Goal: Browse casually

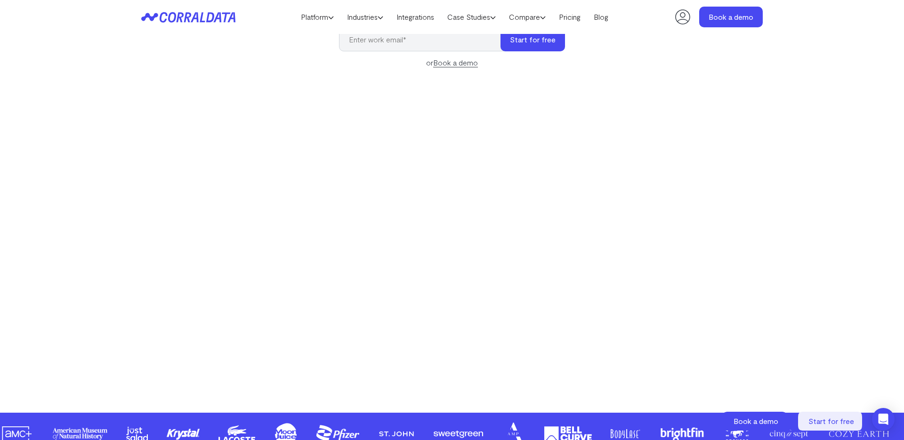
scroll to position [132, 0]
click at [725, 82] on div "Make your data work for you AI to build effortless reports, unlock hidden insig…" at bounding box center [452, 159] width 678 height 421
click at [794, 296] on section "Make your data work for you AI to build effortless reports, unlock hidden insig…" at bounding box center [452, 167] width 904 height 492
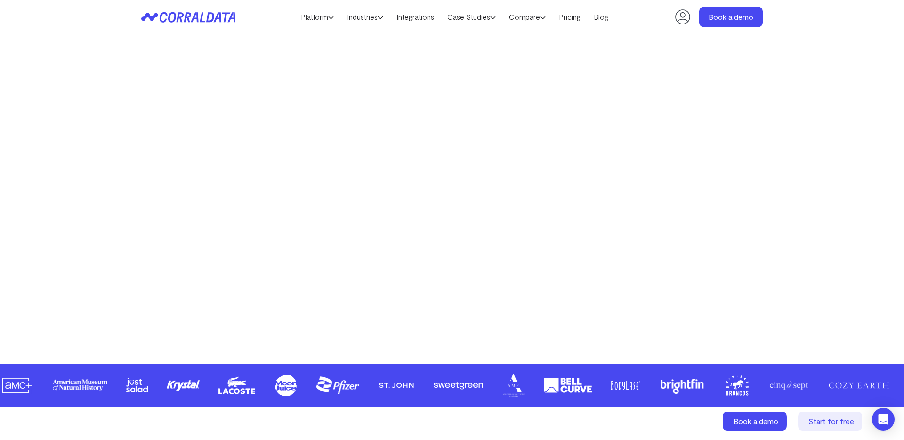
scroll to position [180, 0]
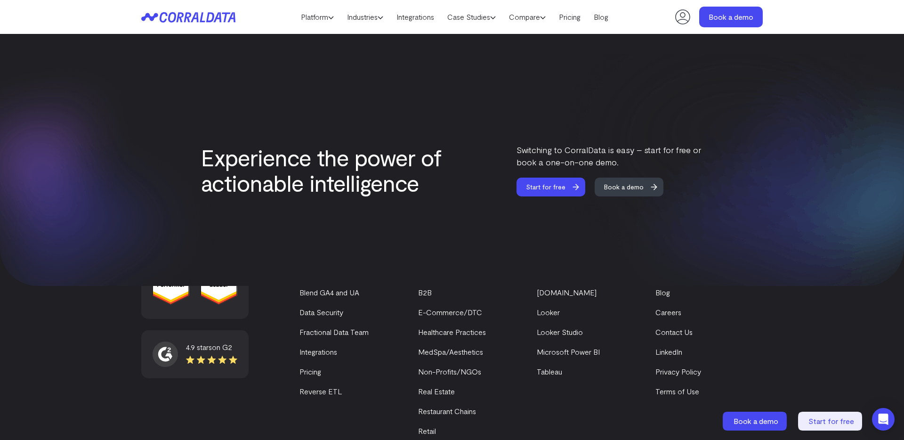
scroll to position [3992, 0]
